Goal: Book appointment/travel/reservation

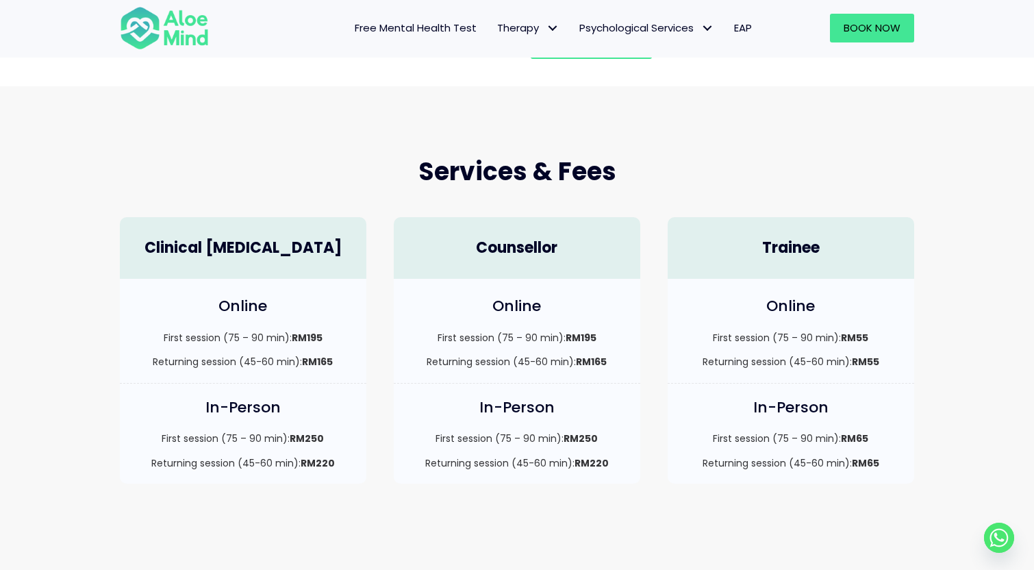
scroll to position [268, 0]
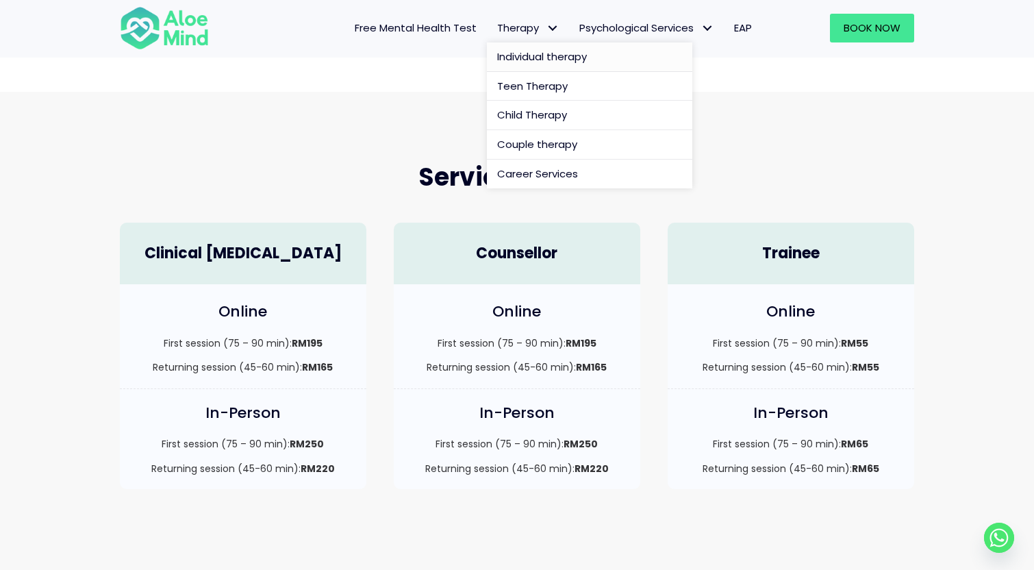
click at [549, 52] on span "Individual therapy" at bounding box center [542, 56] width 90 height 14
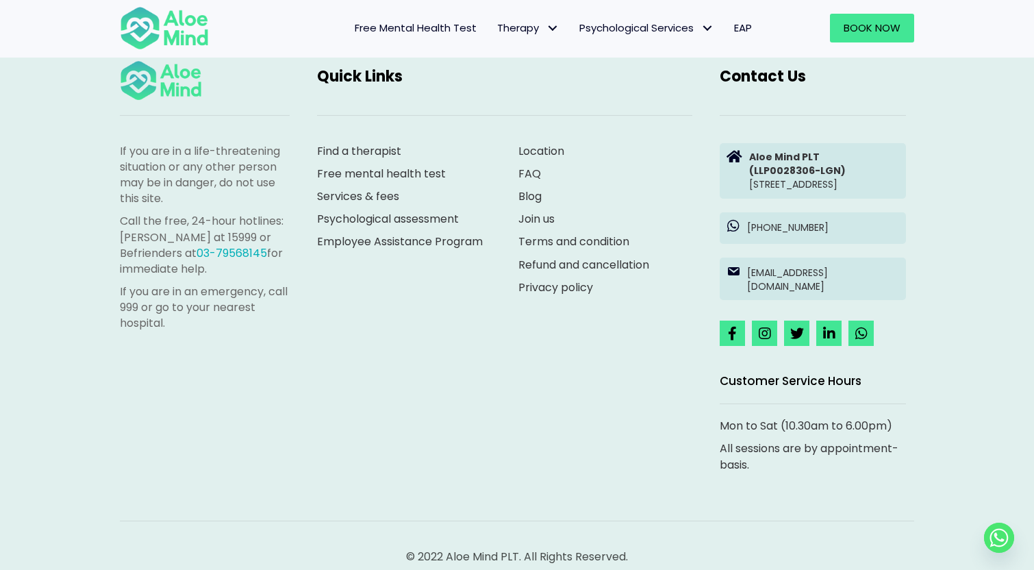
scroll to position [2363, 0]
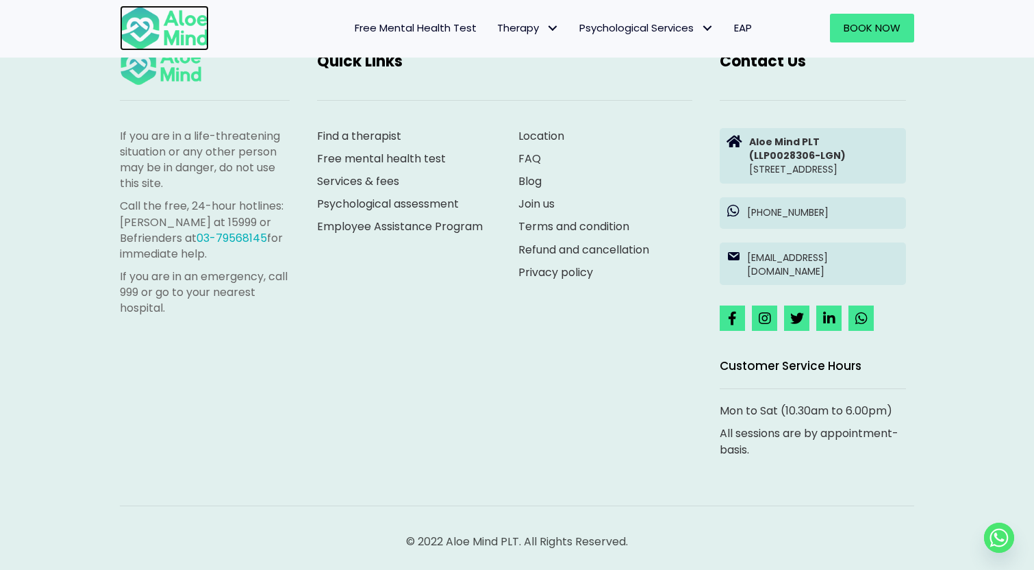
click at [192, 20] on img at bounding box center [164, 27] width 89 height 45
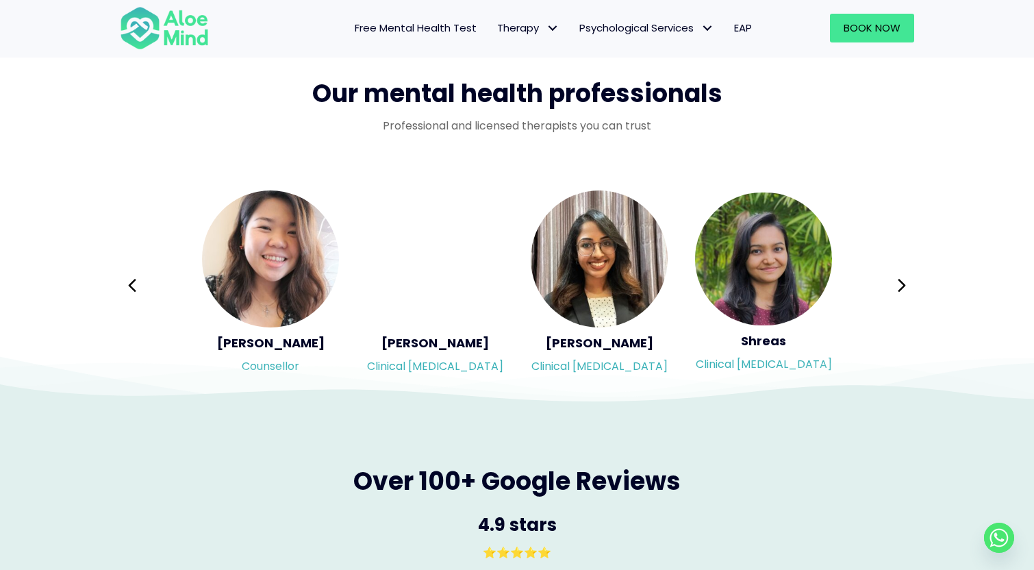
scroll to position [2239, 0]
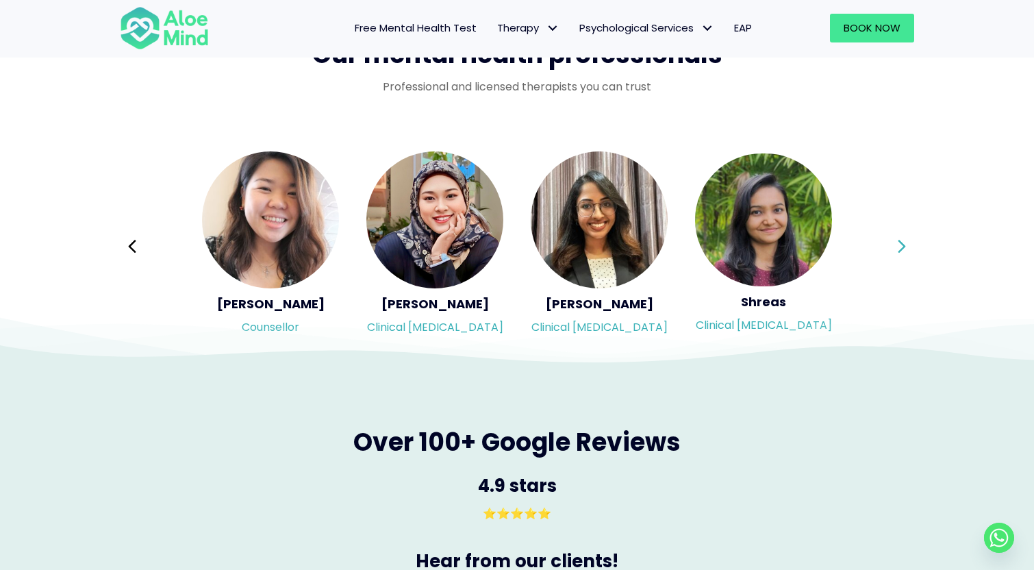
click at [900, 242] on icon at bounding box center [902, 246] width 8 height 13
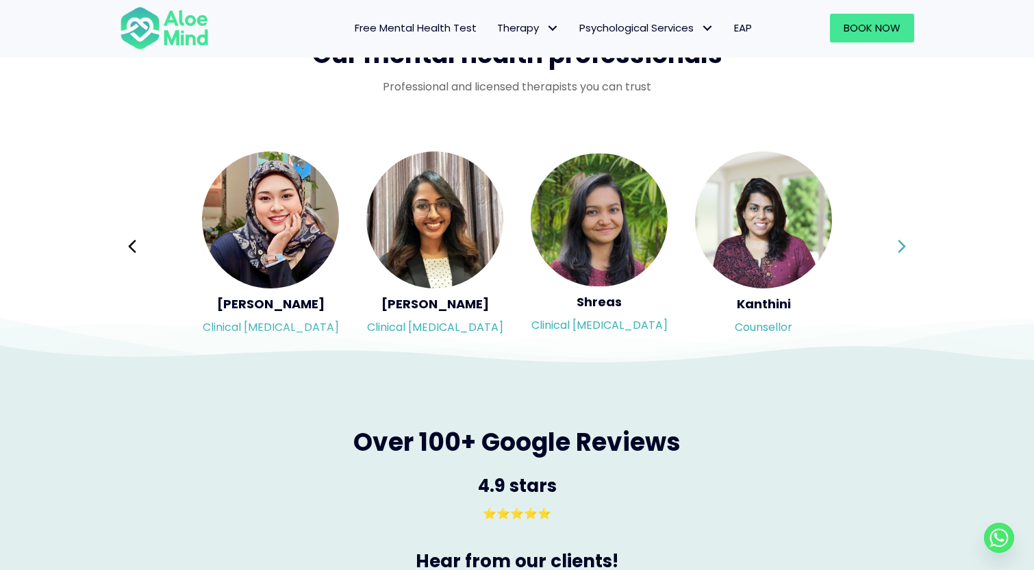
click at [901, 242] on icon at bounding box center [902, 246] width 8 height 13
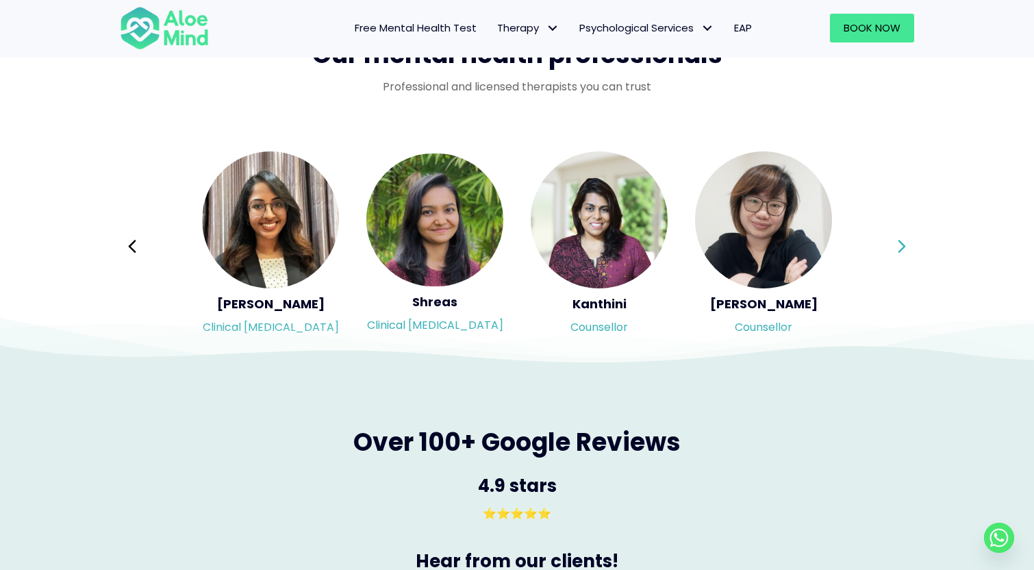
click at [901, 242] on icon at bounding box center [902, 246] width 8 height 13
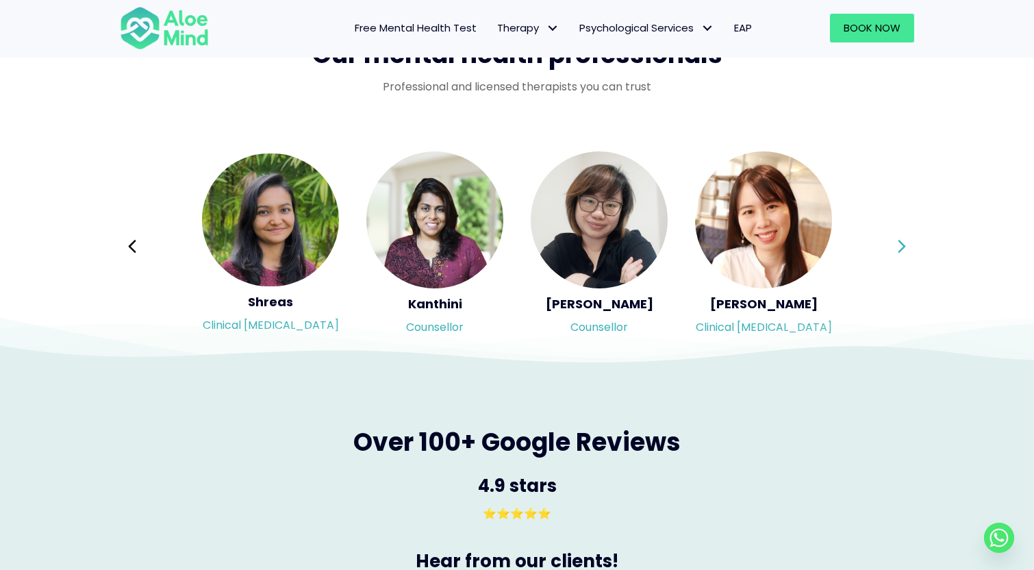
click at [901, 242] on icon at bounding box center [902, 246] width 8 height 13
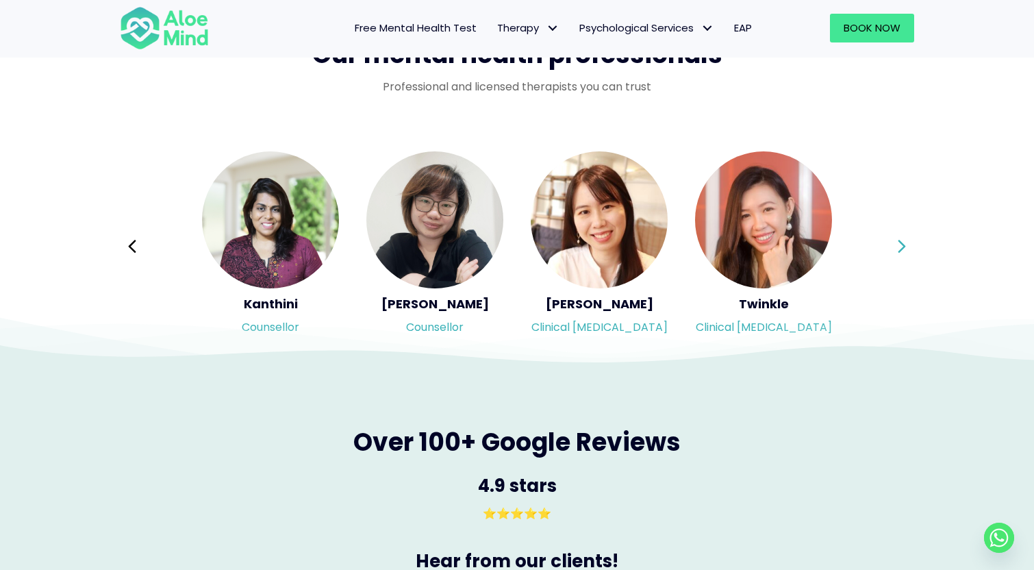
click at [901, 242] on div "Syndy Clinical psychologist Diveena Clinical psychologist Elynna Counsellor Eme…" at bounding box center [517, 246] width 795 height 193
click at [903, 242] on icon at bounding box center [902, 247] width 10 height 26
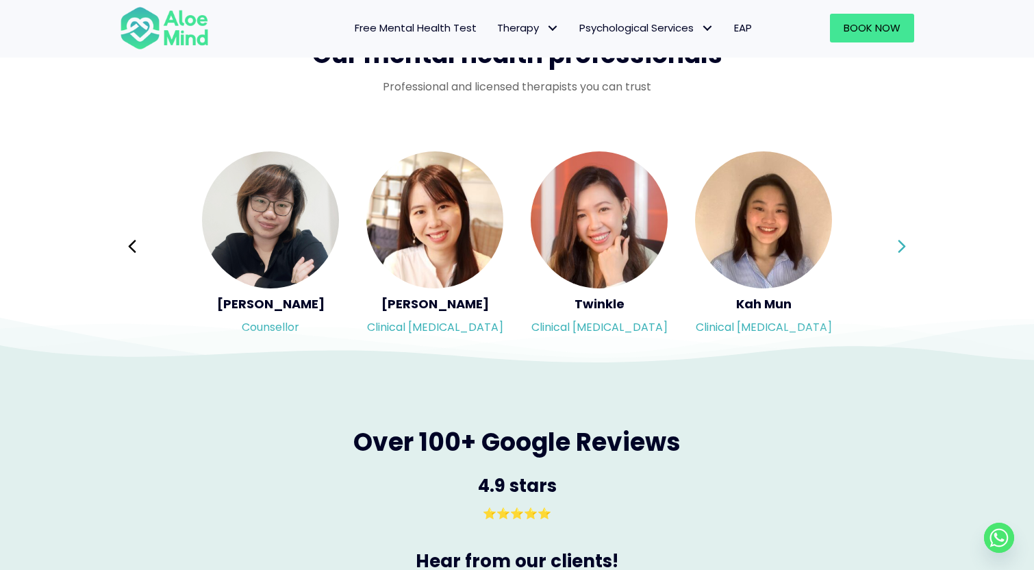
click at [903, 242] on icon at bounding box center [902, 247] width 10 height 26
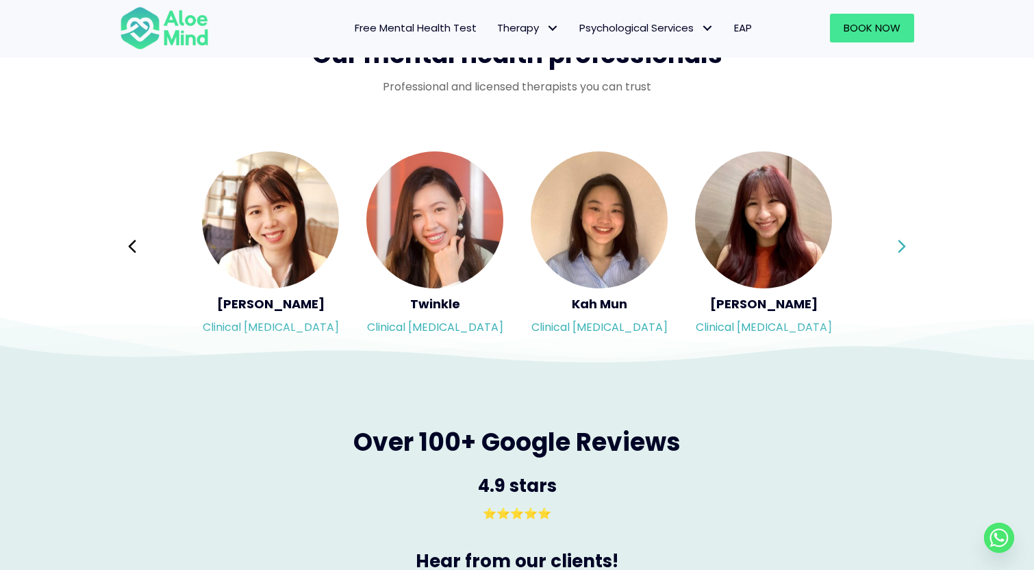
click at [903, 242] on icon at bounding box center [902, 247] width 10 height 26
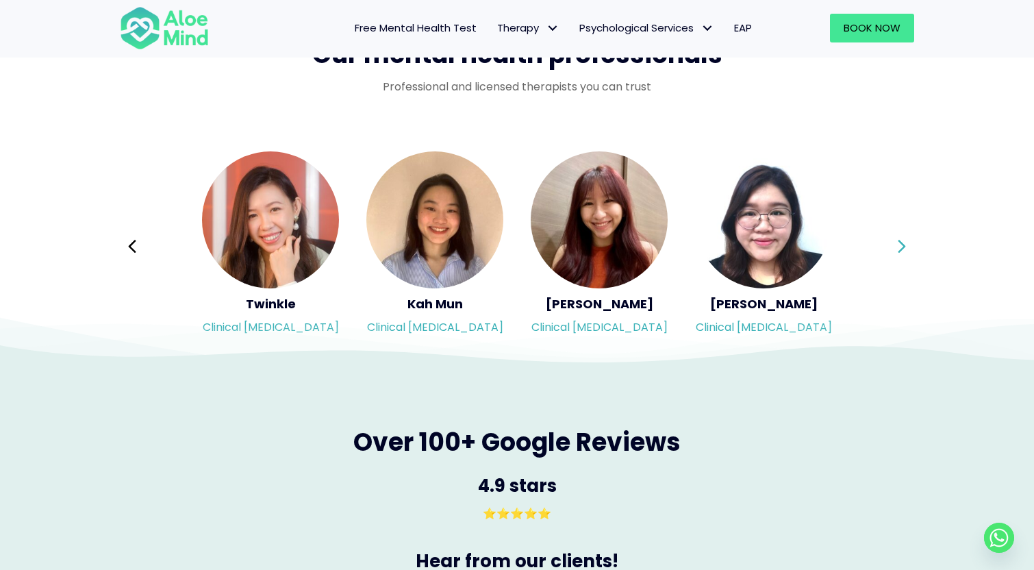
click at [903, 242] on div "Syndy Clinical psychologist Diveena Clinical psychologist Elynna Counsellor Eme…" at bounding box center [517, 246] width 795 height 193
click at [903, 246] on icon at bounding box center [902, 246] width 8 height 13
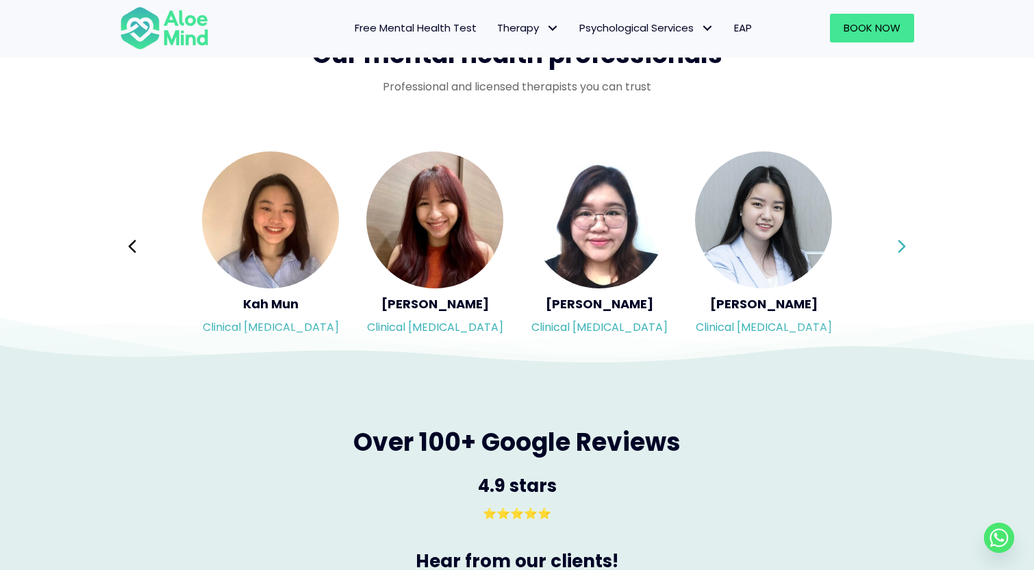
click at [903, 246] on icon at bounding box center [902, 246] width 8 height 13
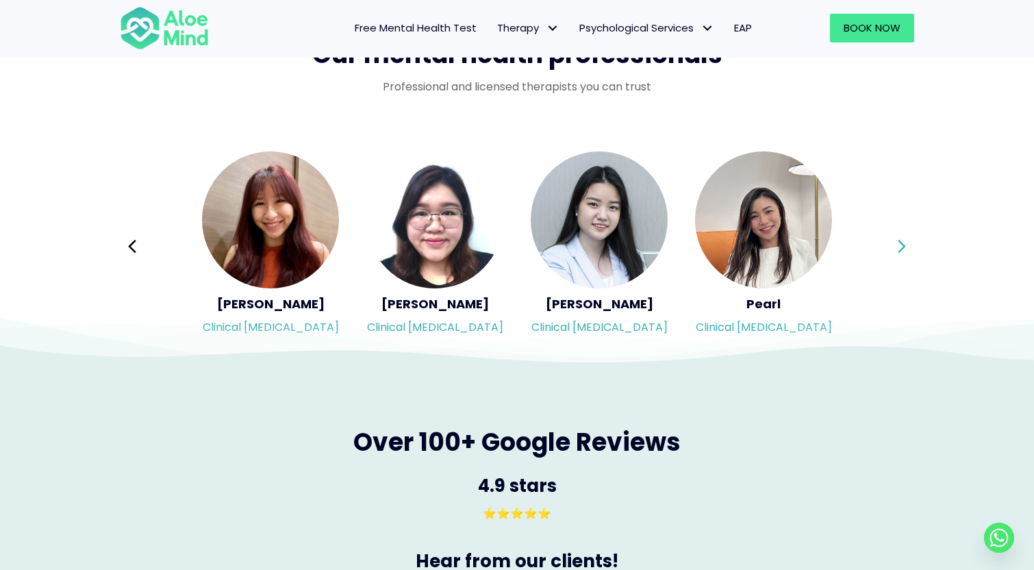
click at [903, 246] on icon at bounding box center [902, 246] width 8 height 13
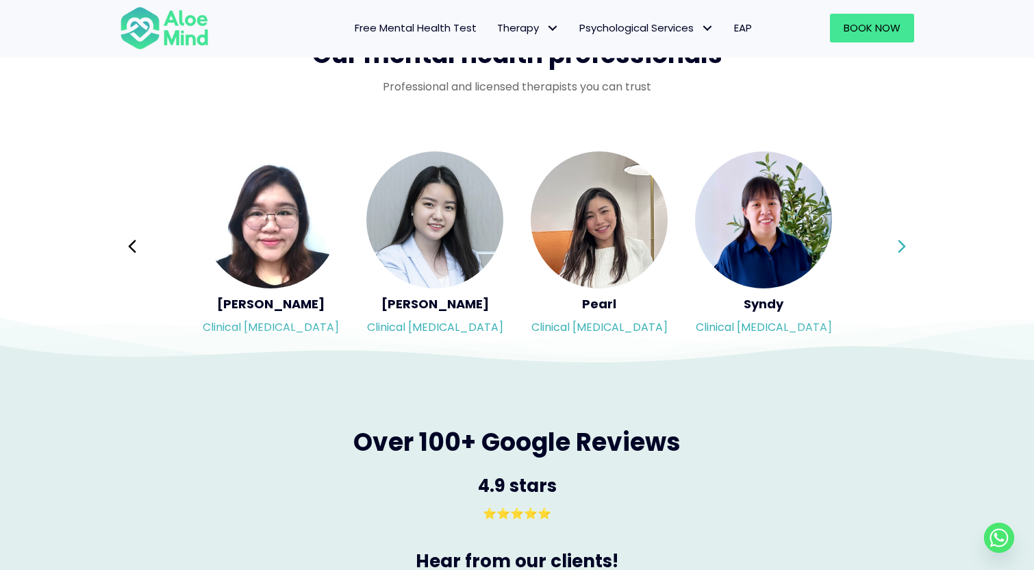
click at [903, 246] on icon at bounding box center [902, 246] width 8 height 13
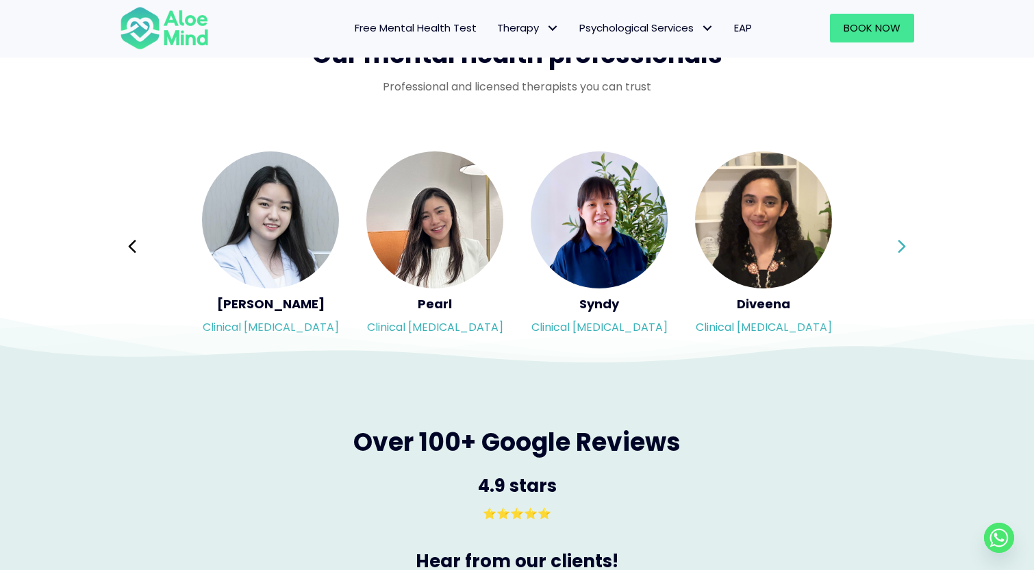
click at [903, 246] on icon at bounding box center [902, 246] width 8 height 13
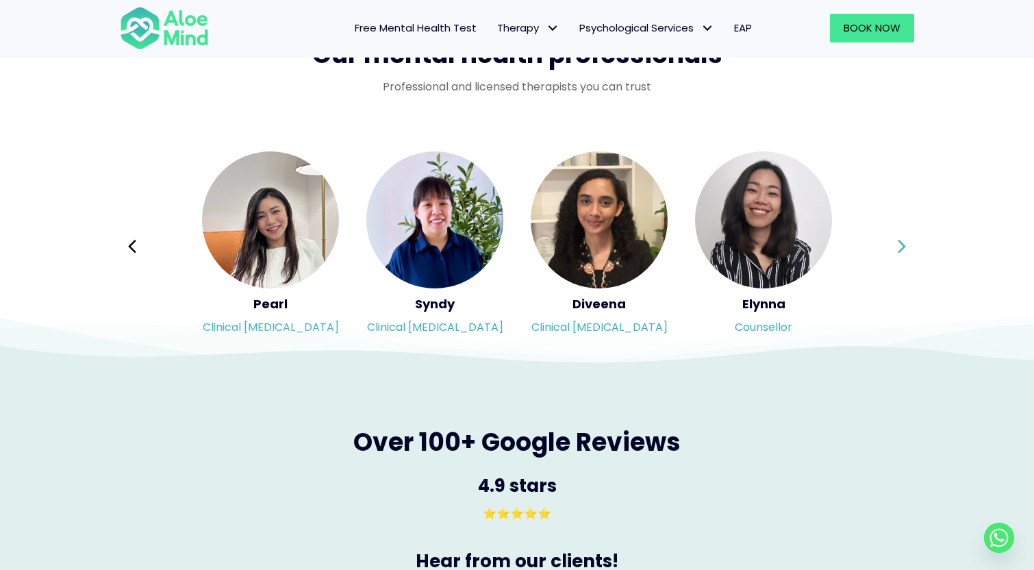
click at [903, 246] on icon at bounding box center [902, 246] width 8 height 13
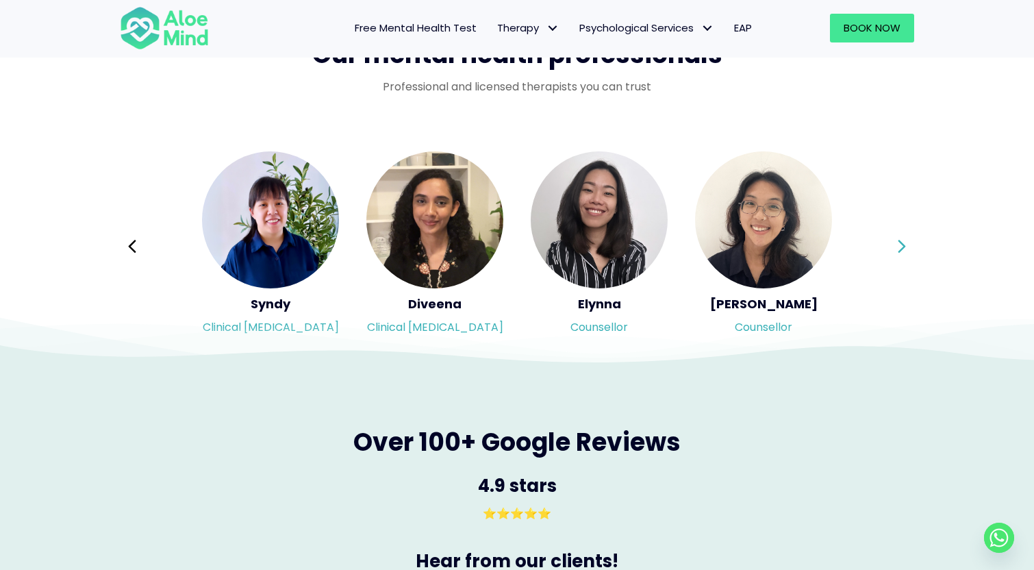
click at [903, 246] on div "Syndy Clinical psychologist Diveena Clinical psychologist Elynna Counsellor Eme…" at bounding box center [517, 246] width 795 height 193
click at [903, 246] on icon at bounding box center [902, 246] width 8 height 13
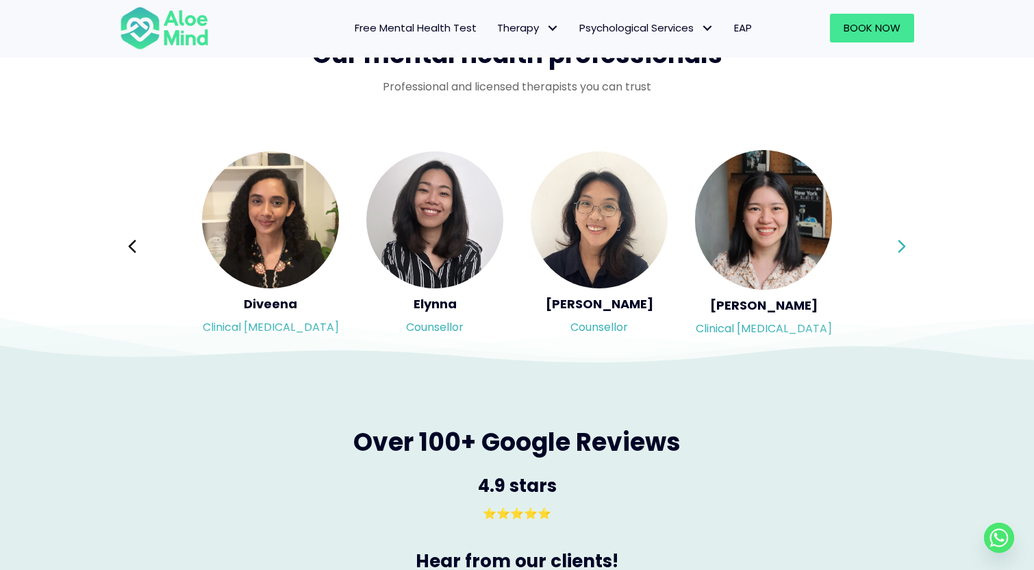
click at [903, 246] on icon at bounding box center [902, 246] width 8 height 13
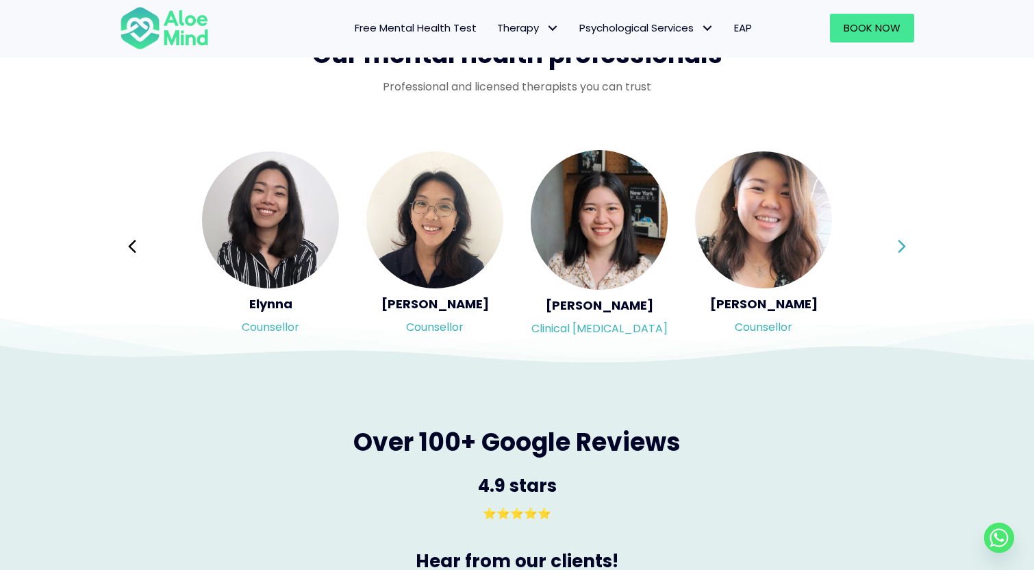
click at [903, 246] on icon at bounding box center [902, 246] width 8 height 13
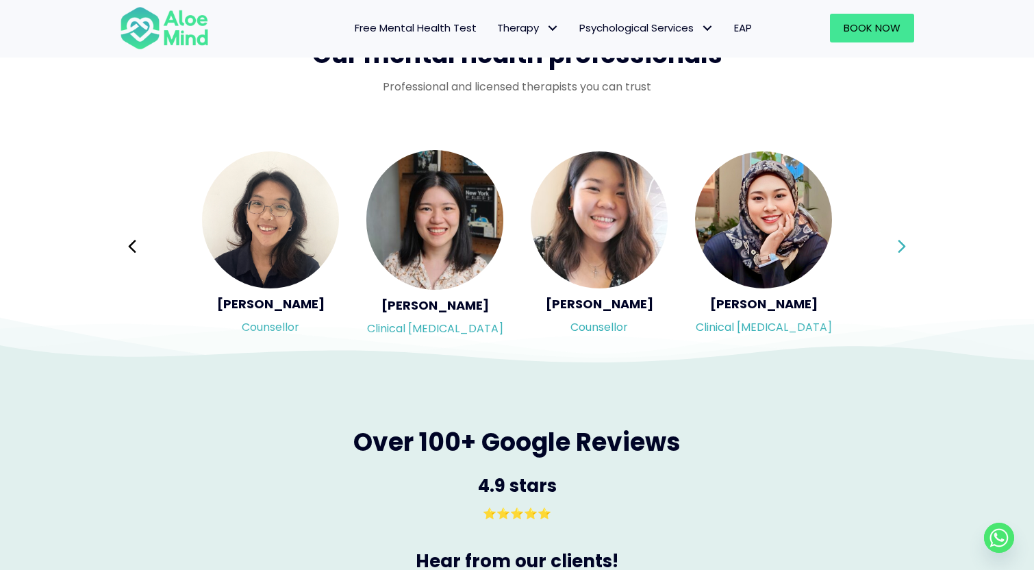
click at [903, 246] on icon at bounding box center [902, 246] width 8 height 13
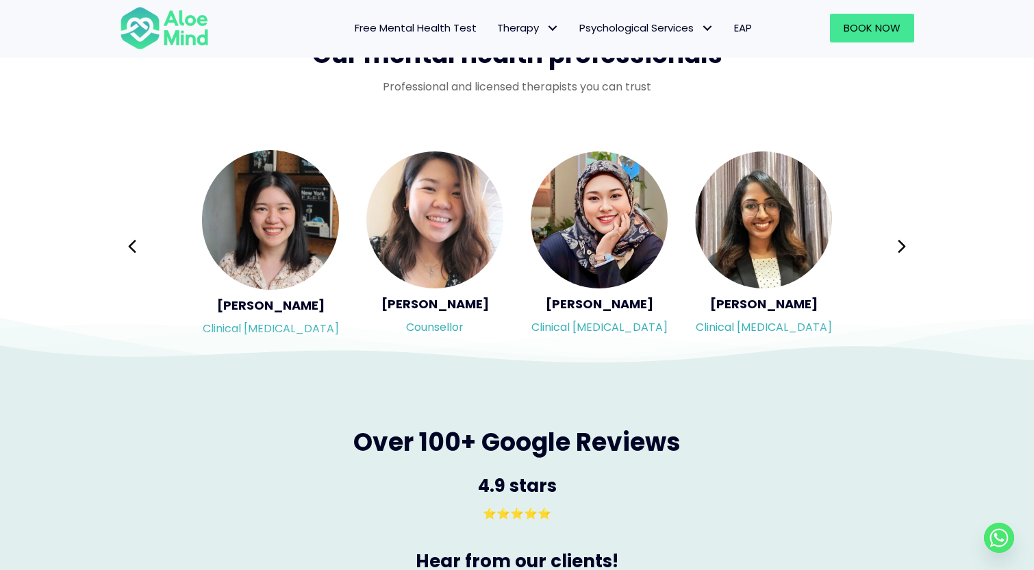
click at [903, 245] on div "Syndy Clinical psychologist Diveena Clinical psychologist Elynna Counsellor Eme…" at bounding box center [517, 246] width 795 height 193
click at [903, 245] on icon at bounding box center [902, 246] width 8 height 13
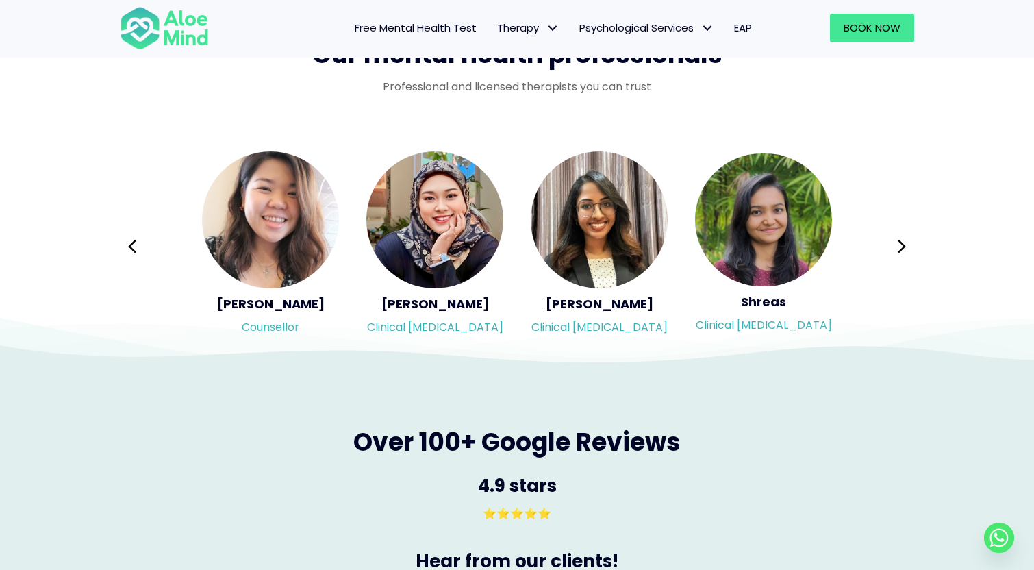
click at [903, 245] on icon at bounding box center [902, 246] width 8 height 13
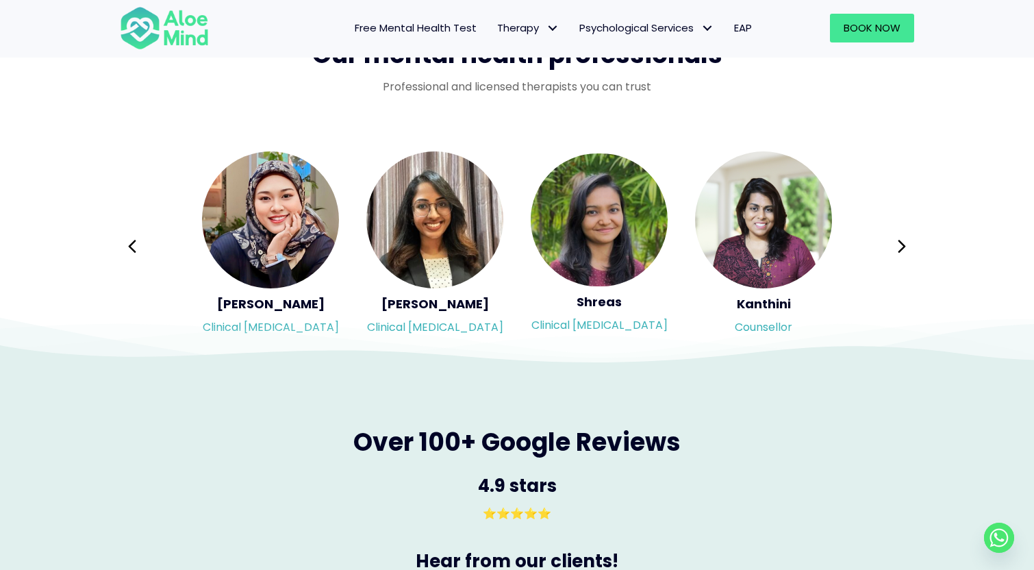
click at [903, 245] on div "Syndy Clinical psychologist Diveena Clinical psychologist Elynna Counsellor Eme…" at bounding box center [517, 246] width 795 height 193
click at [903, 245] on icon at bounding box center [902, 246] width 8 height 13
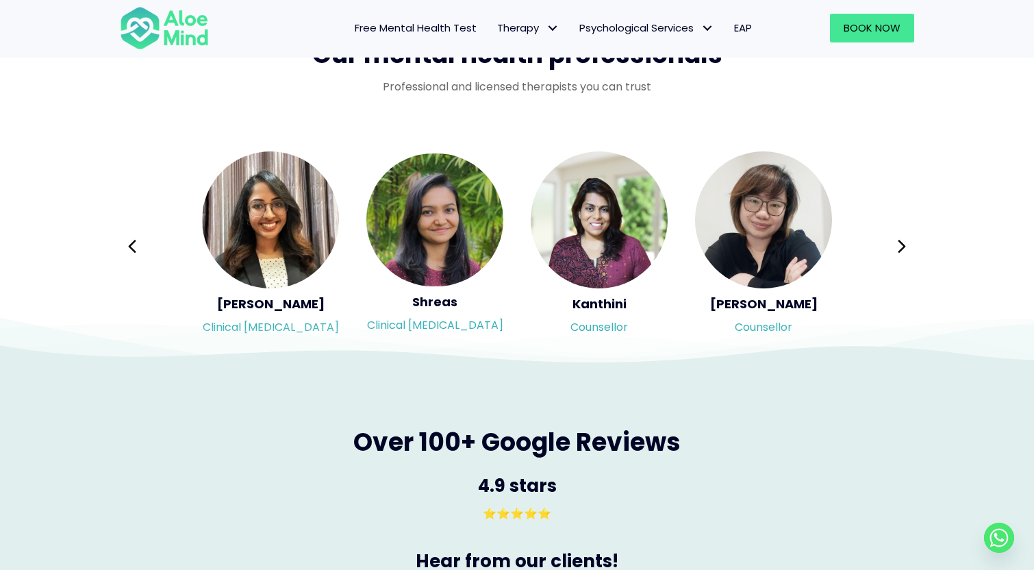
click at [903, 245] on icon at bounding box center [902, 246] width 8 height 13
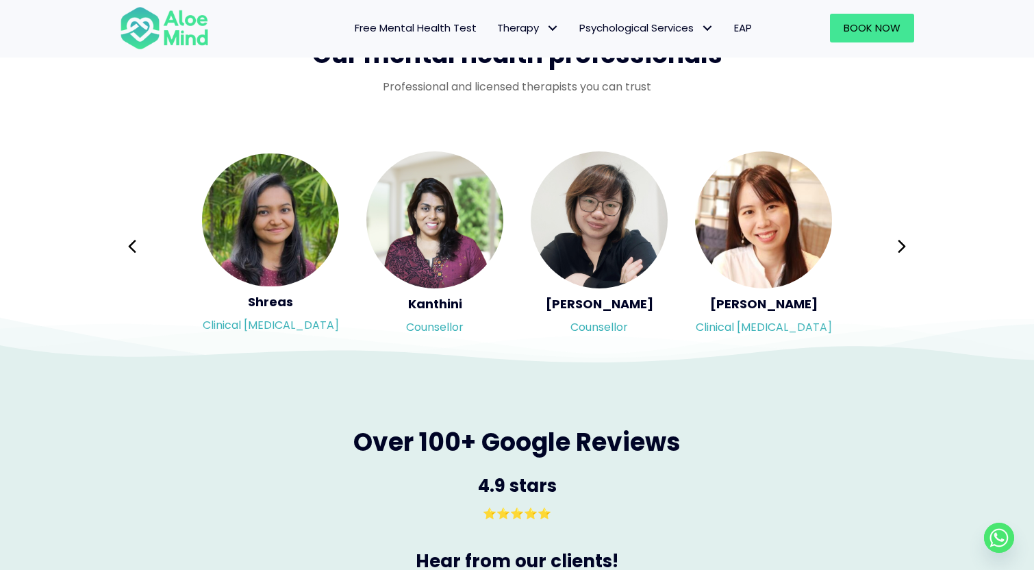
click at [903, 245] on div "Syndy Clinical psychologist Diveena Clinical psychologist Elynna Counsellor Eme…" at bounding box center [517, 246] width 795 height 193
click at [903, 245] on icon at bounding box center [902, 246] width 8 height 13
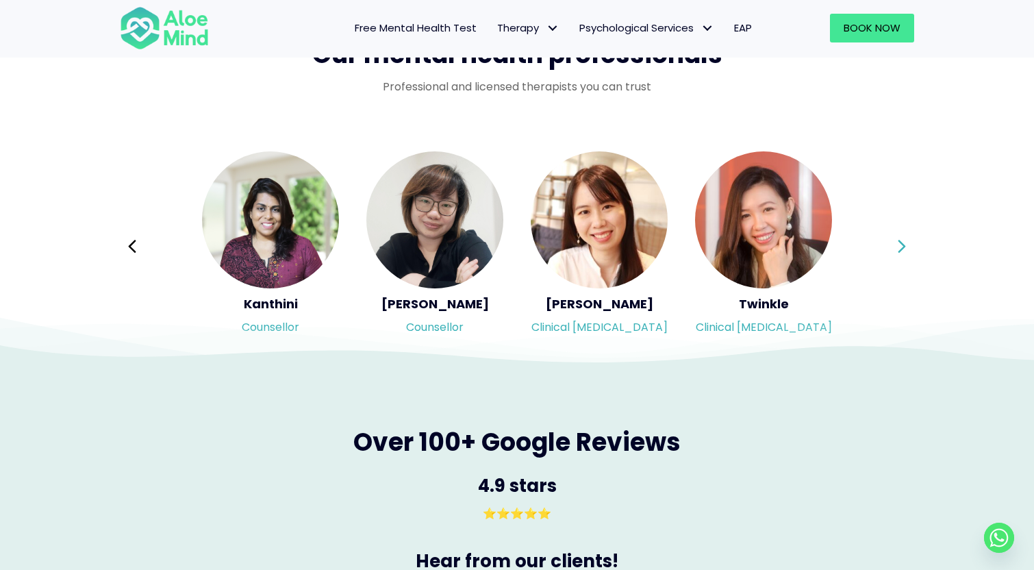
click at [902, 248] on icon at bounding box center [902, 246] width 8 height 13
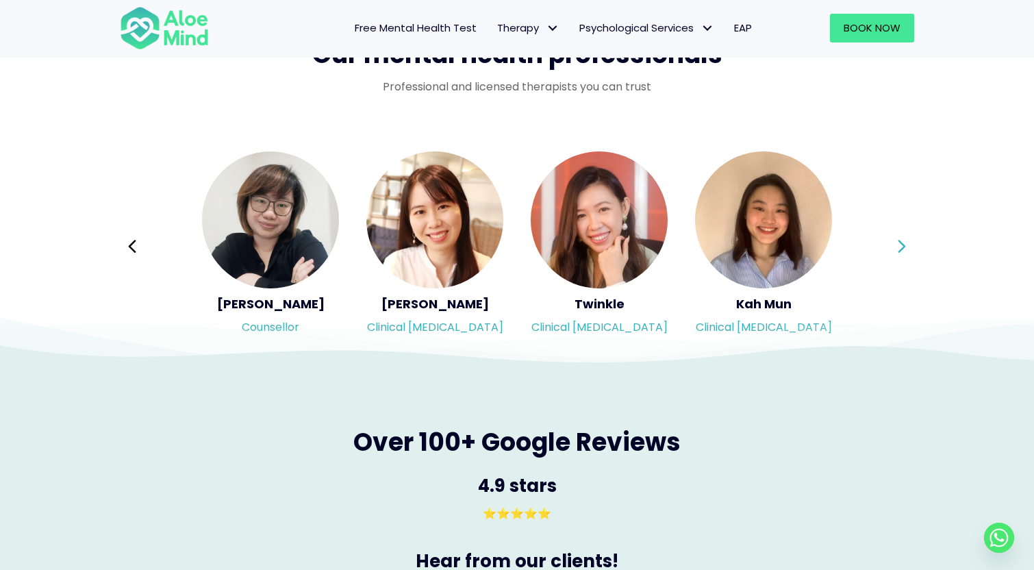
click at [902, 248] on icon at bounding box center [902, 246] width 8 height 13
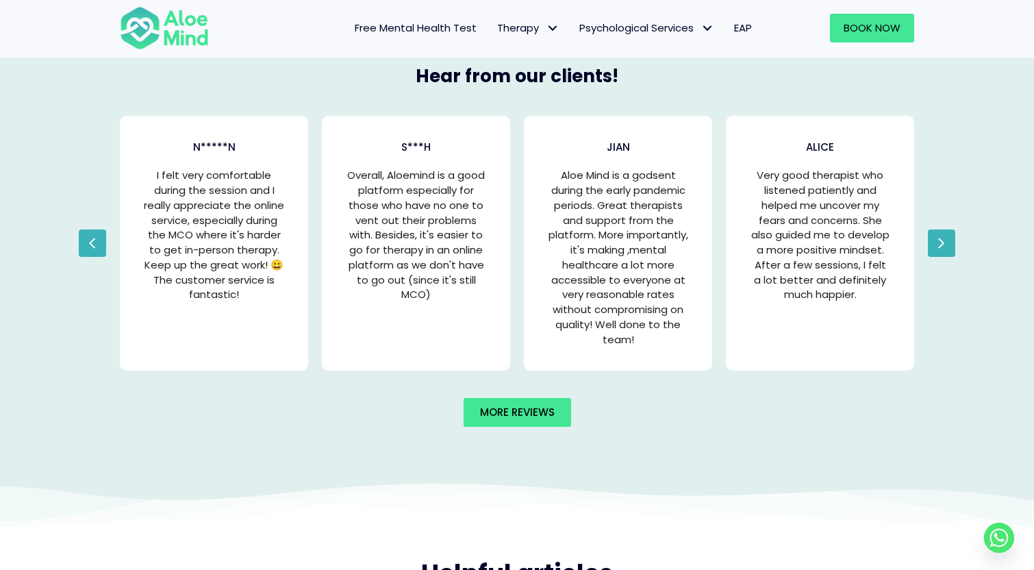
scroll to position [2705, 0]
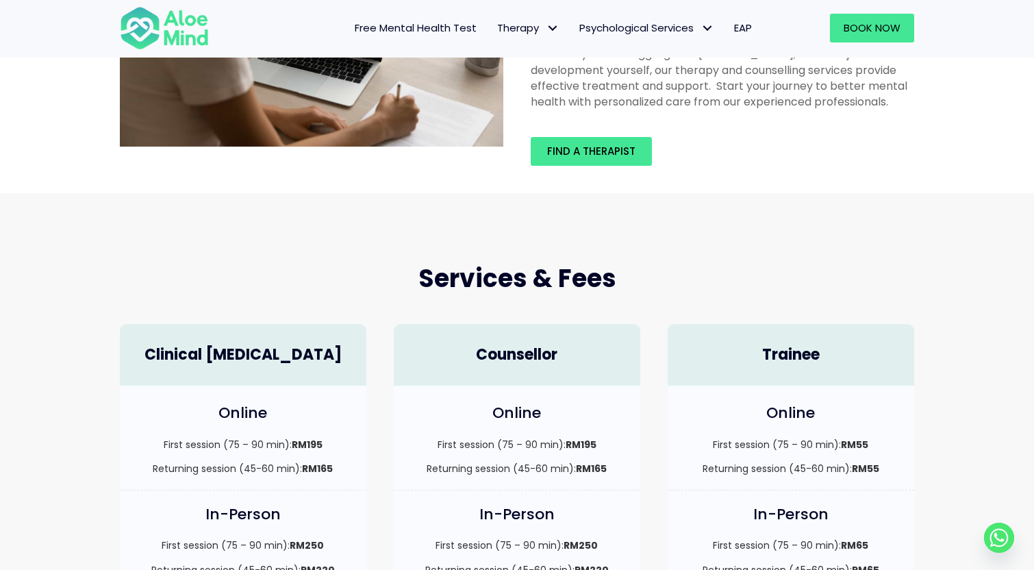
scroll to position [127, 0]
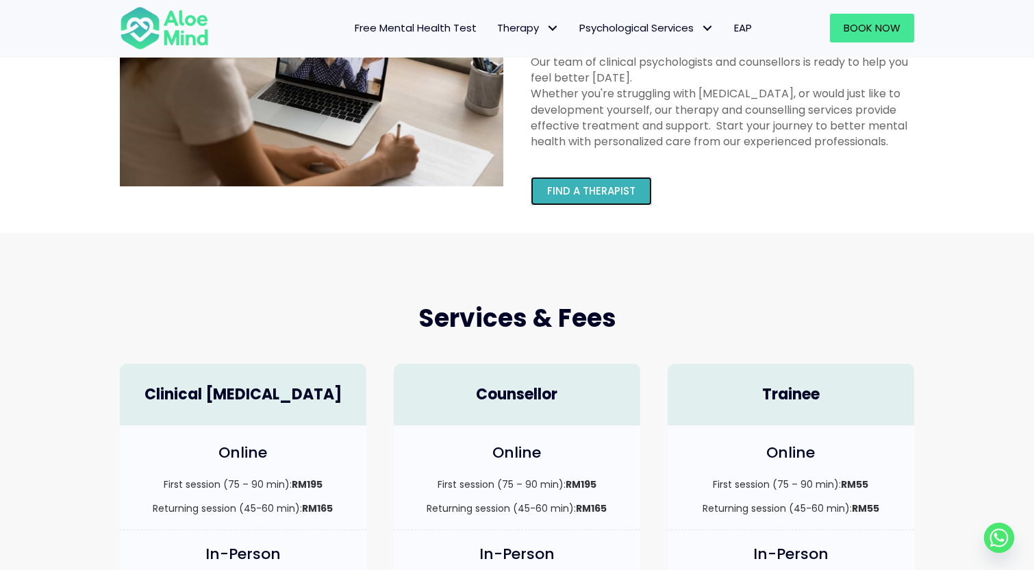
click at [571, 201] on link "Find a therapist" at bounding box center [591, 191] width 121 height 29
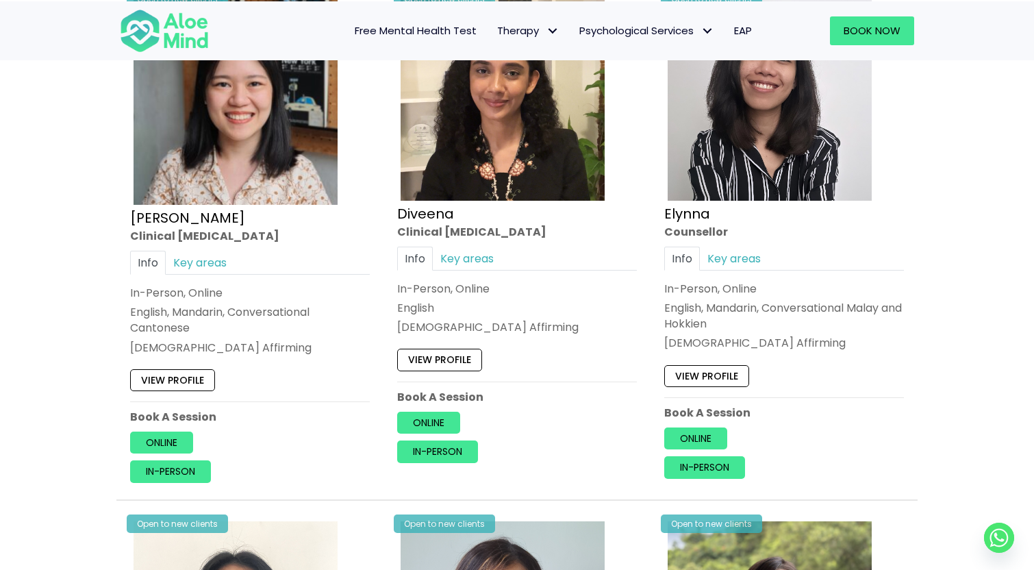
scroll to position [1796, 0]
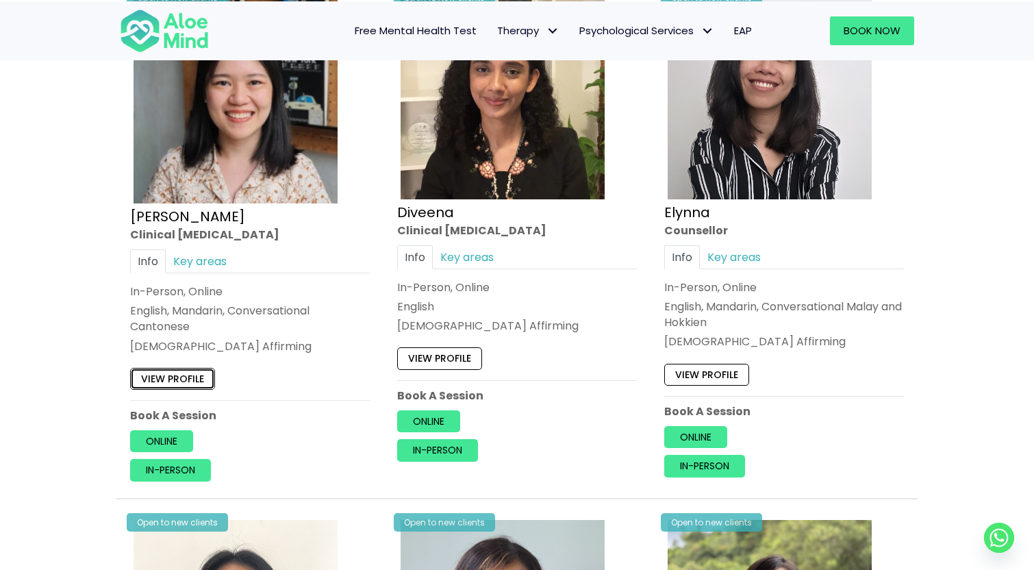
click at [195, 375] on link "View profile" at bounding box center [172, 378] width 85 height 22
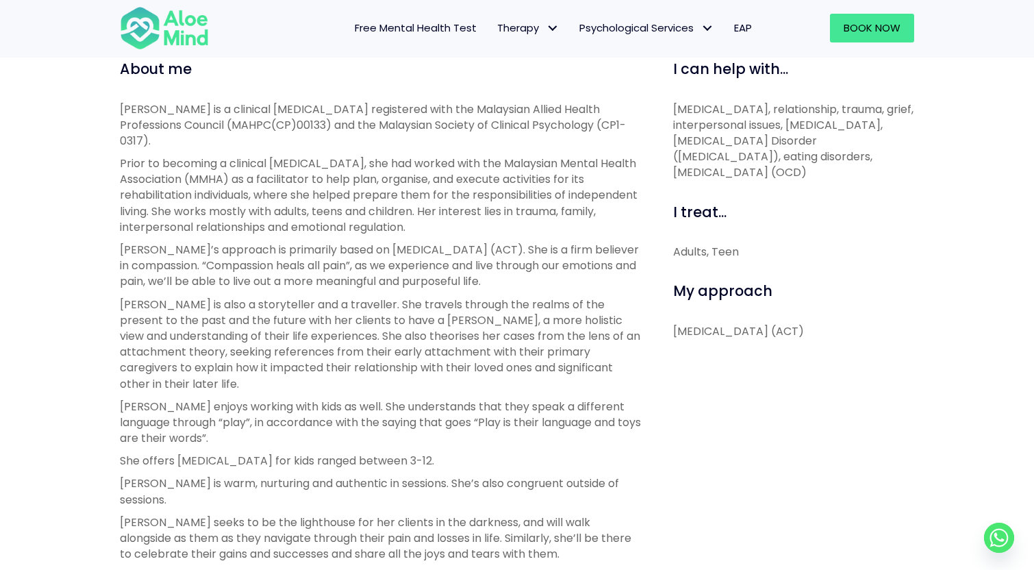
scroll to position [503, 0]
drag, startPoint x: 594, startPoint y: 121, endPoint x: 545, endPoint y: 118, distance: 48.7
click at [545, 119] on p "[PERSON_NAME] is a clinical [MEDICAL_DATA] registered with the Malaysian Allied…" at bounding box center [381, 124] width 523 height 48
copy p "CP1-0317"
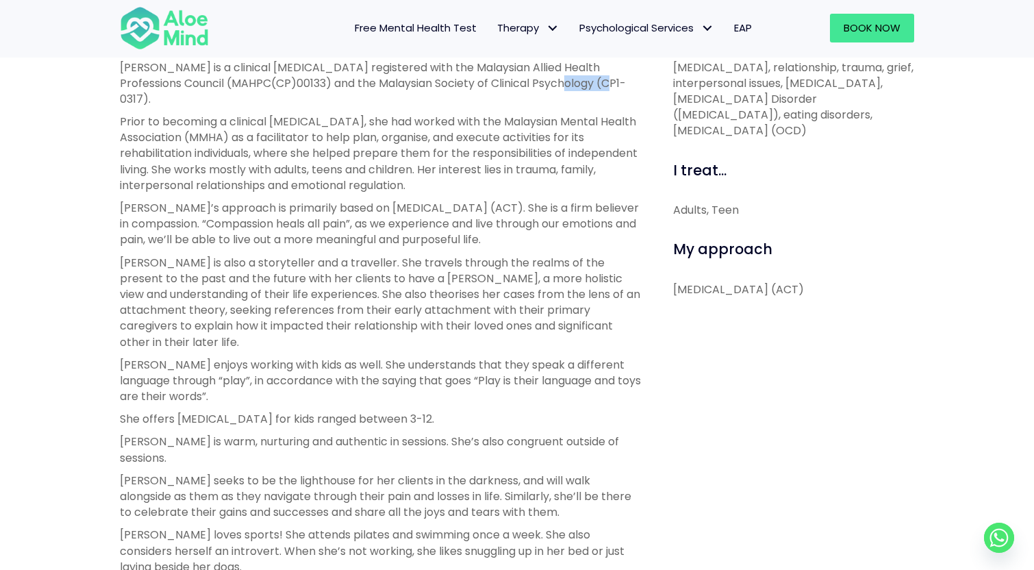
scroll to position [546, 0]
click at [509, 223] on p "[PERSON_NAME]’s approach is primarily based on [MEDICAL_DATA] (ACT). She is a f…" at bounding box center [381, 222] width 523 height 48
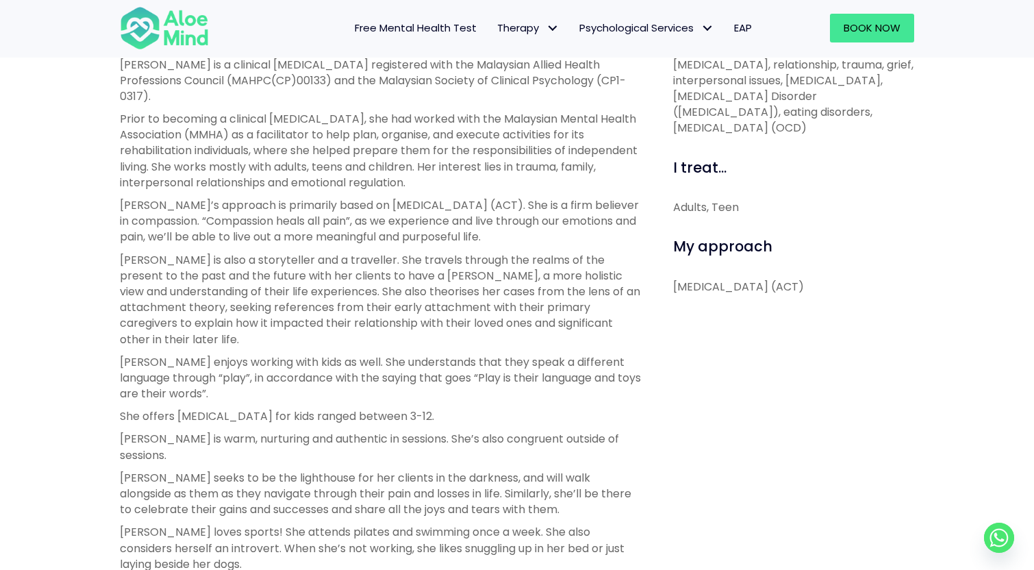
scroll to position [551, 0]
